Goal: Task Accomplishment & Management: Use online tool/utility

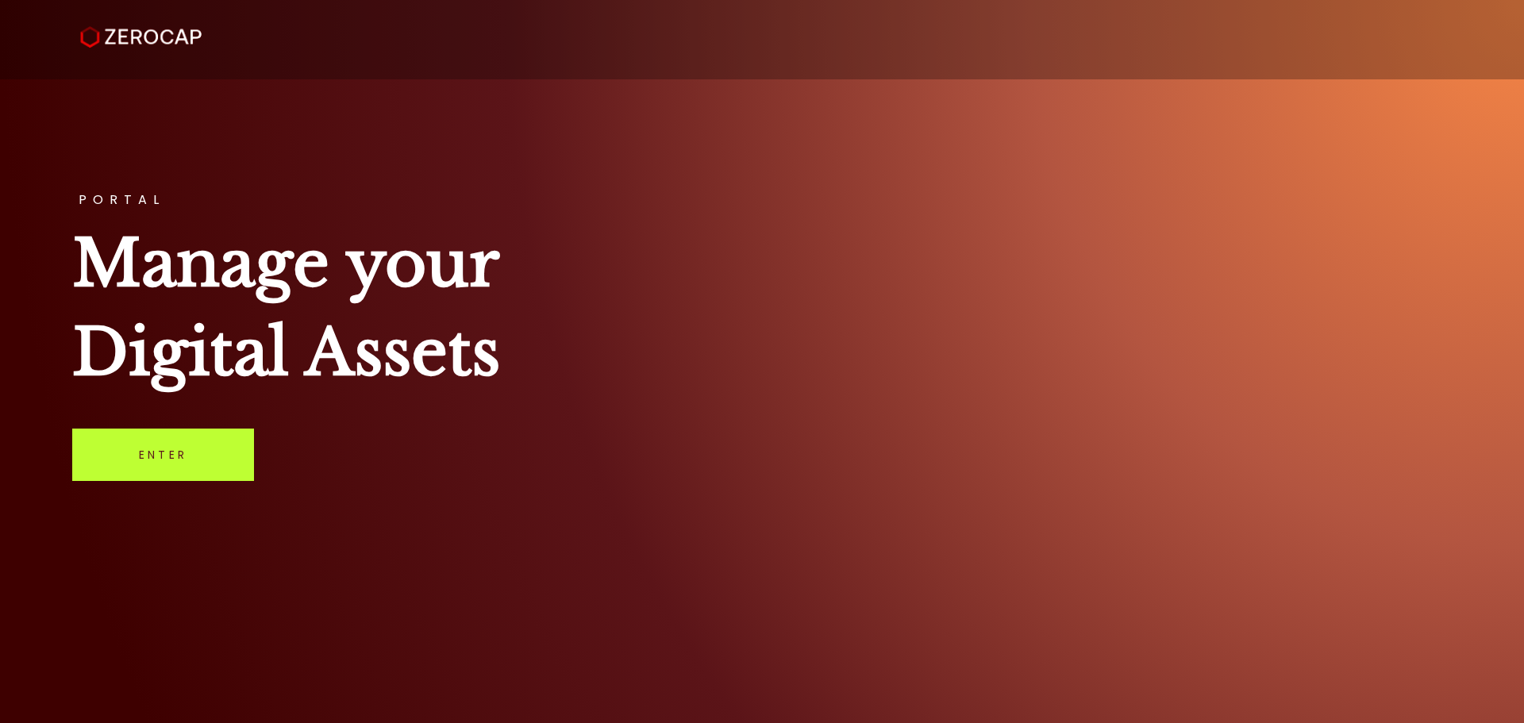
click at [176, 454] on link "Enter" at bounding box center [163, 455] width 182 height 52
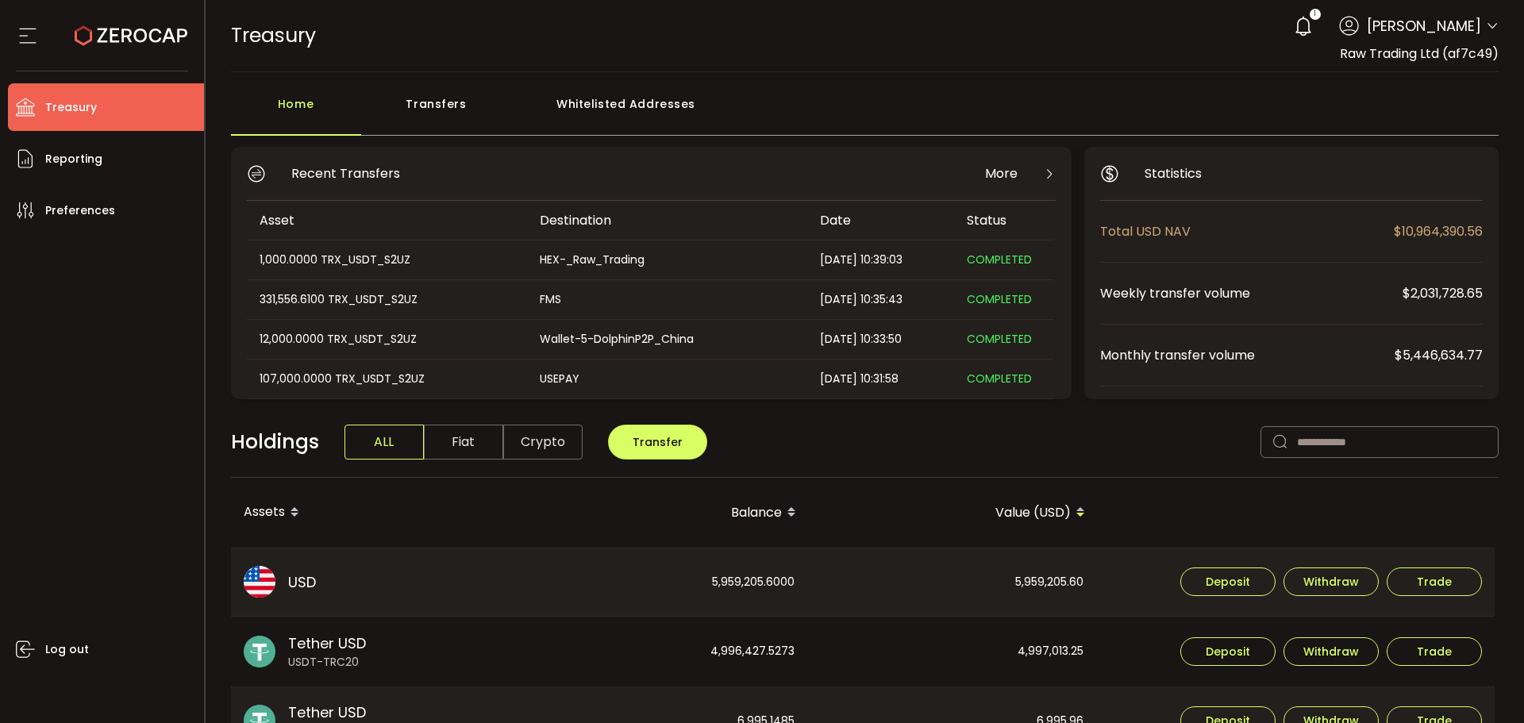
click at [1487, 25] on icon at bounding box center [1491, 26] width 13 height 13
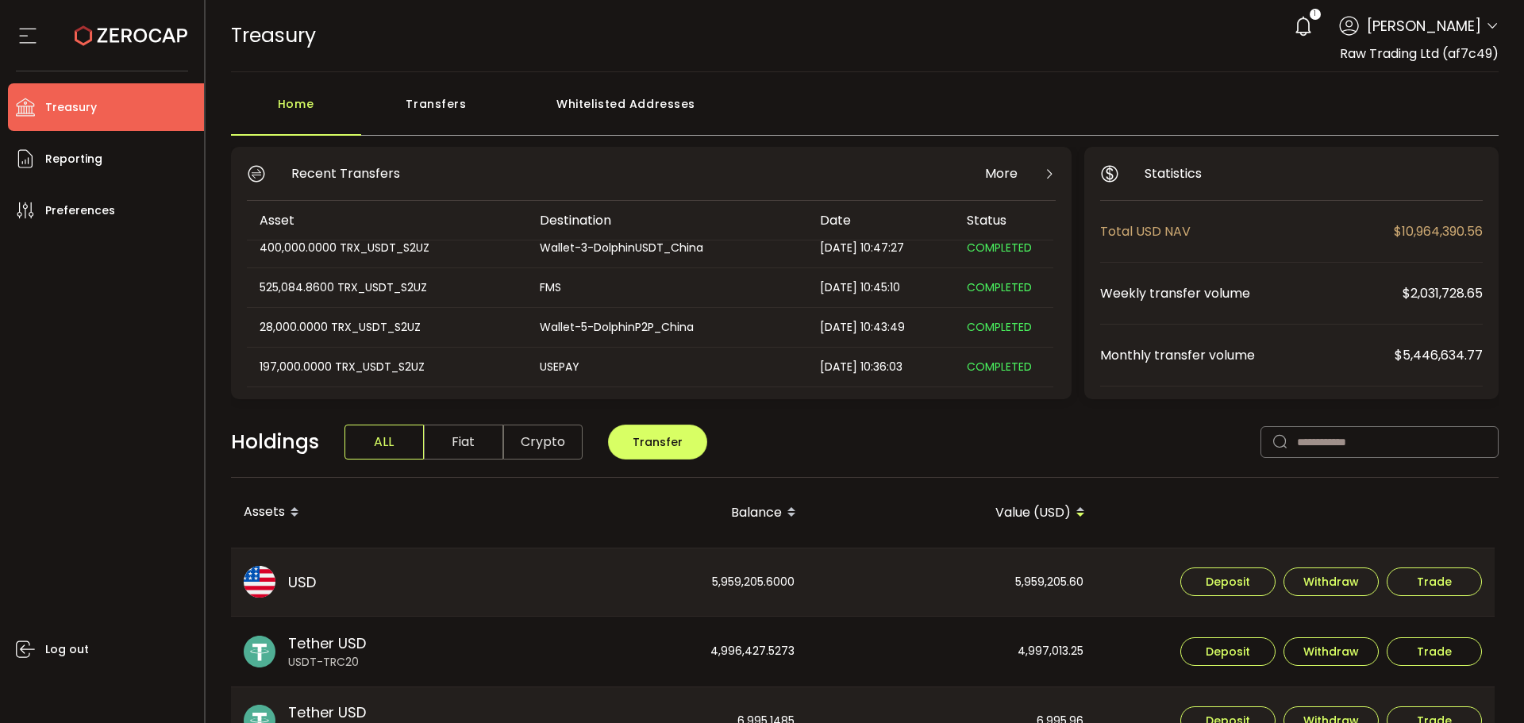
scroll to position [79, 0]
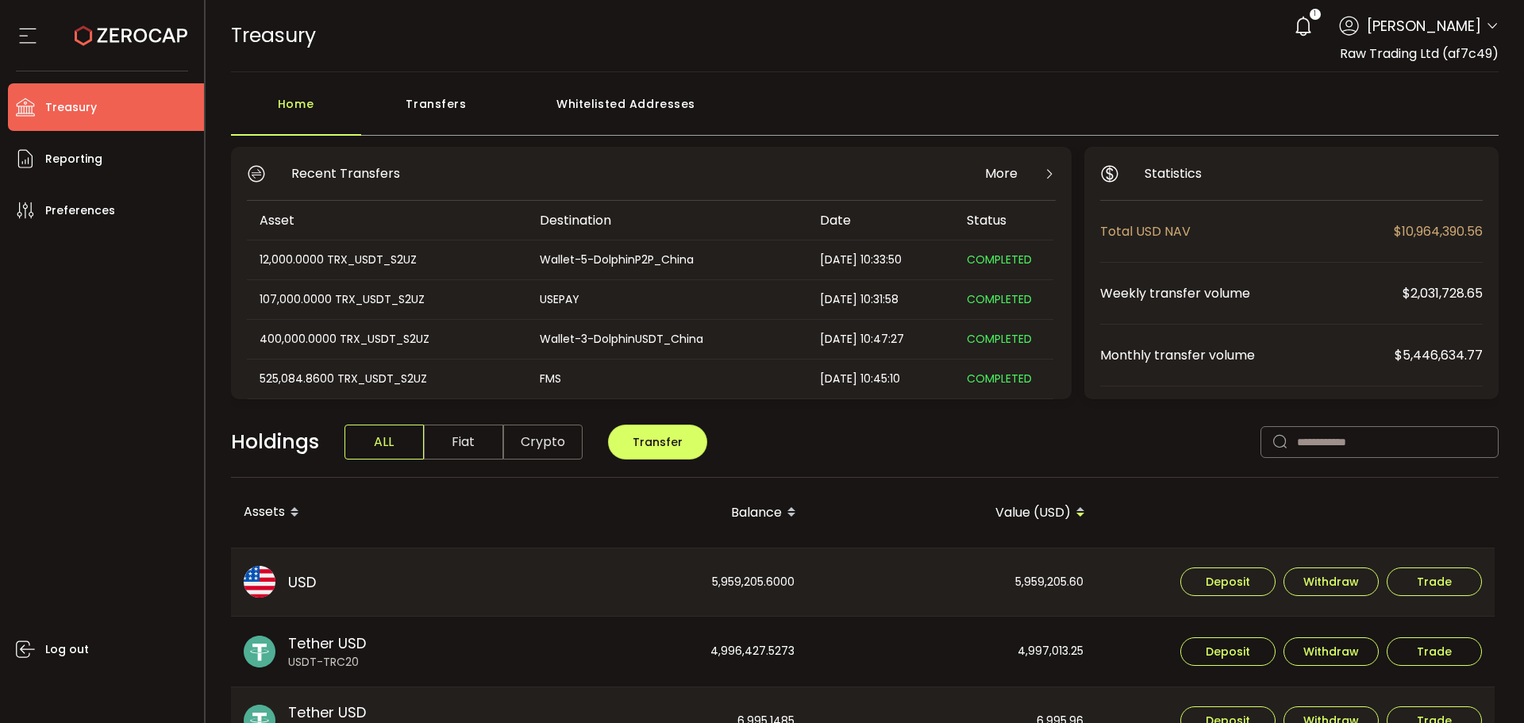
click at [436, 101] on div "Transfers" at bounding box center [436, 112] width 151 height 48
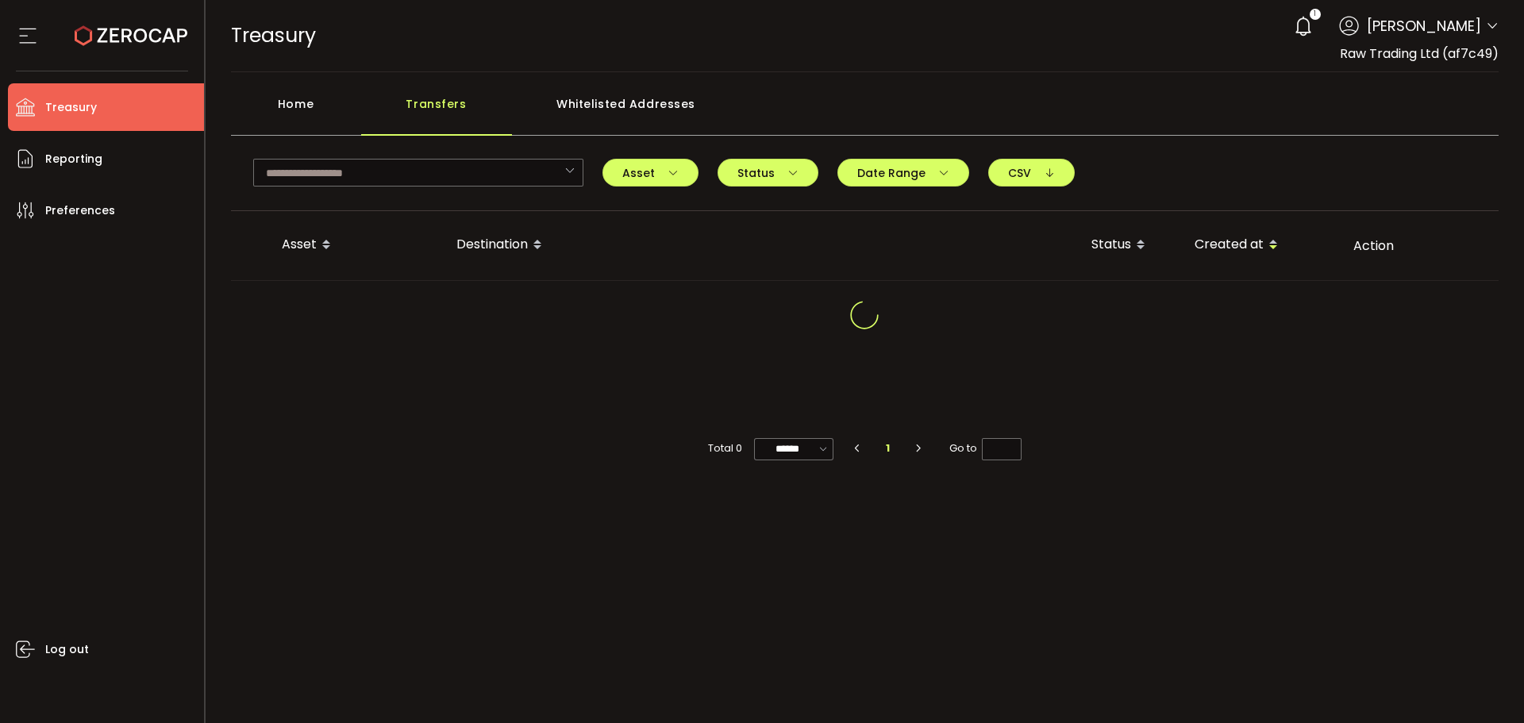
click at [1495, 23] on icon at bounding box center [1491, 26] width 13 height 13
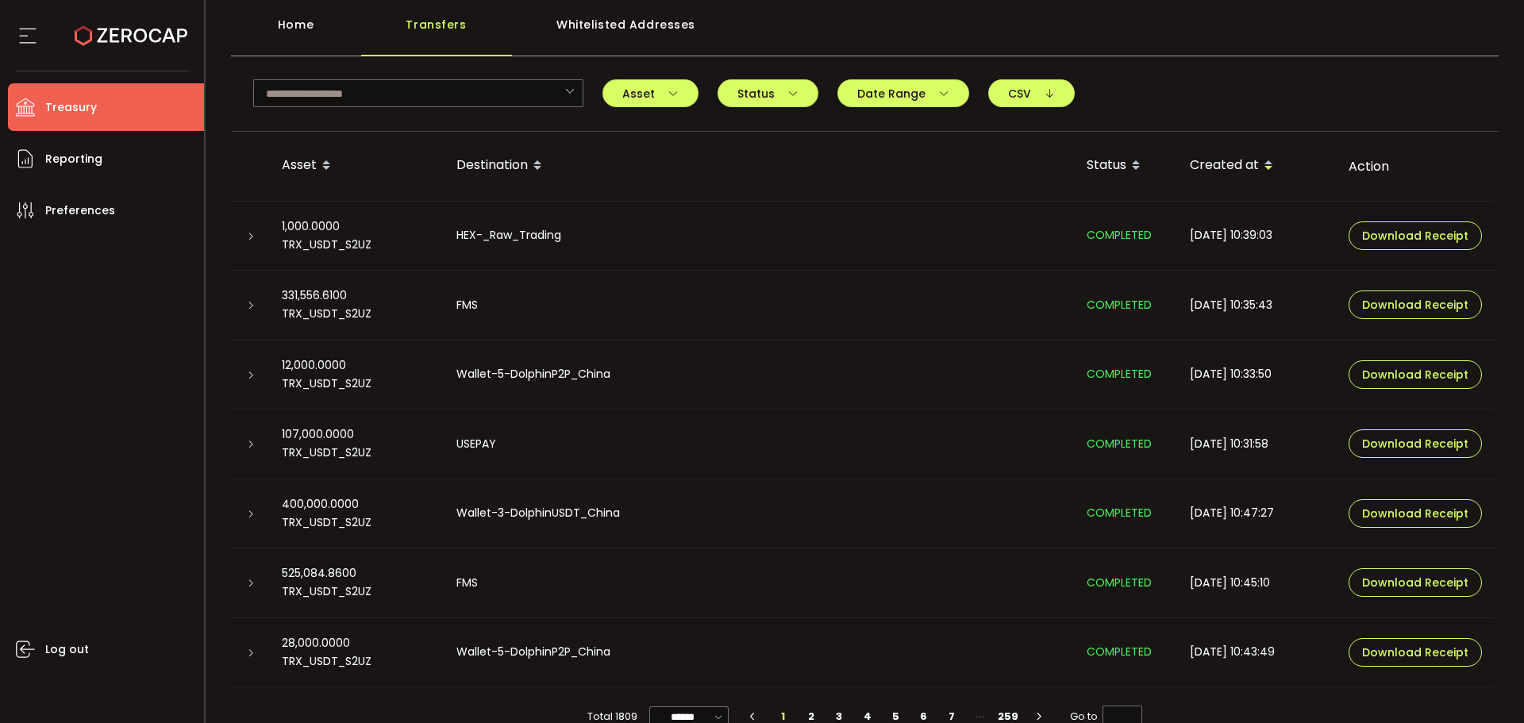
scroll to position [110, 0]
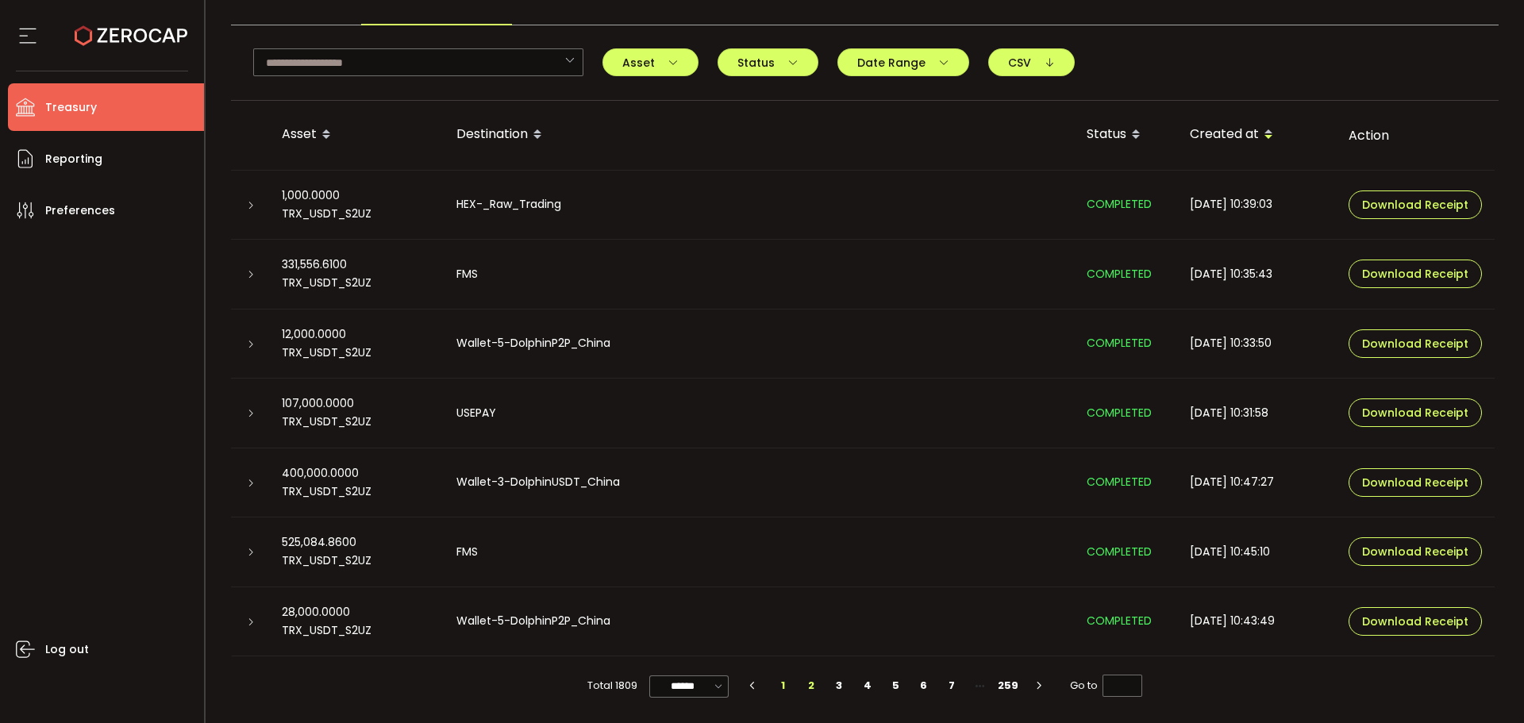
click at [809, 690] on li "2" at bounding box center [811, 686] width 29 height 22
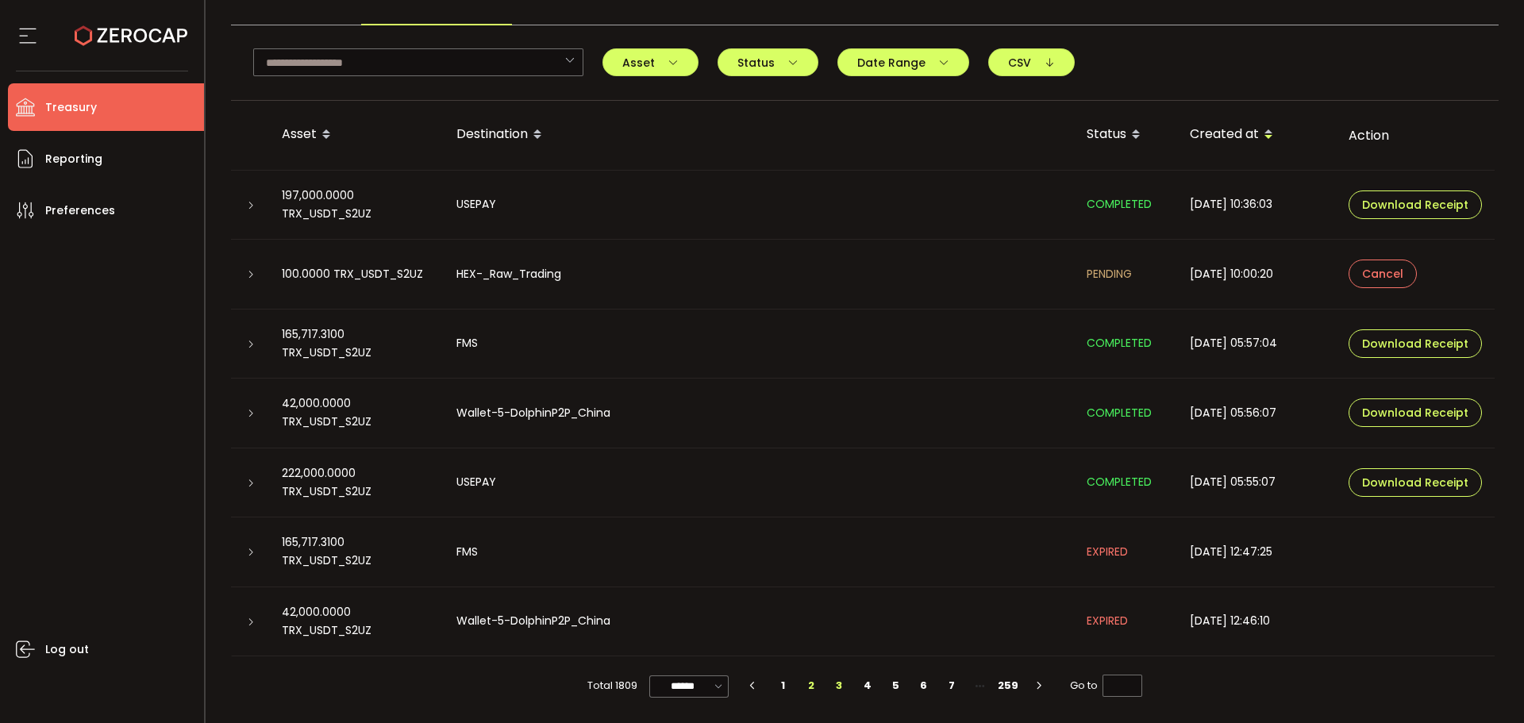
click at [841, 678] on li "3" at bounding box center [839, 686] width 29 height 22
type input "*"
